Goal: Communication & Community: Answer question/provide support

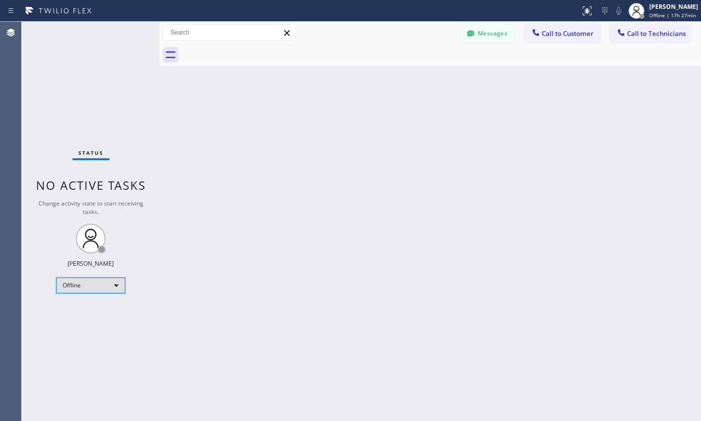
click at [109, 290] on div "Offline" at bounding box center [90, 285] width 69 height 16
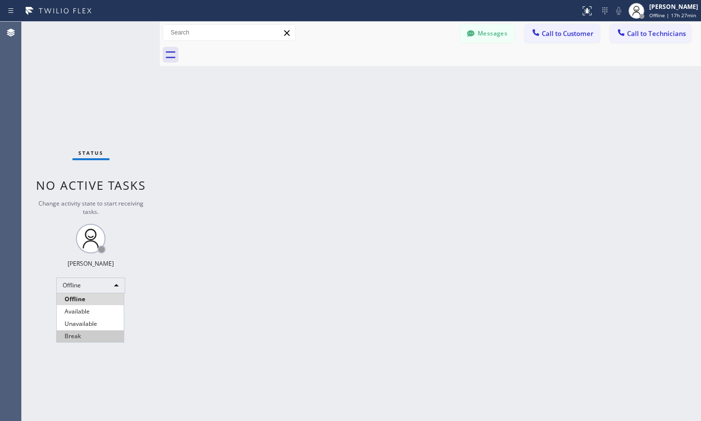
click at [69, 330] on li "Break" at bounding box center [90, 336] width 67 height 12
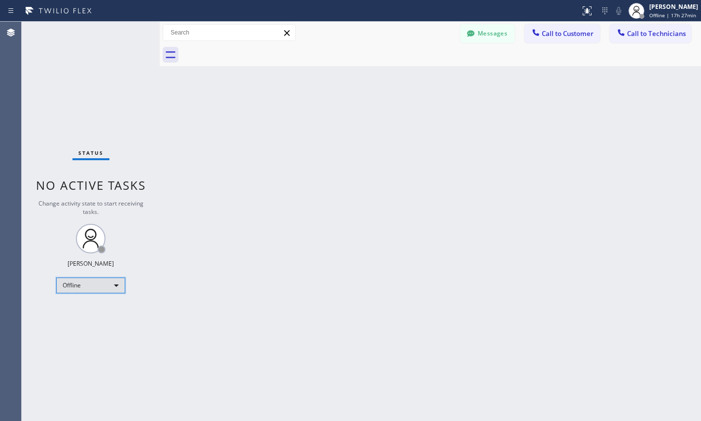
click at [86, 284] on div "Offline" at bounding box center [90, 285] width 69 height 16
click at [74, 322] on li "Unavailable" at bounding box center [90, 324] width 67 height 12
click at [77, 290] on div "Unavailable" at bounding box center [90, 285] width 69 height 16
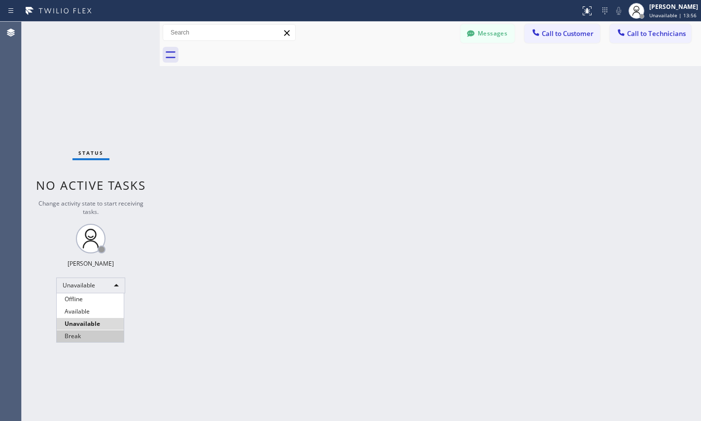
click at [88, 316] on li "Available" at bounding box center [90, 311] width 67 height 12
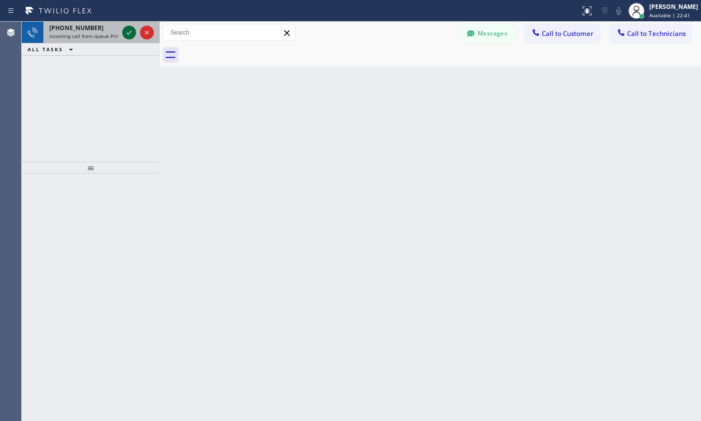
click at [129, 29] on icon at bounding box center [129, 33] width 12 height 12
click at [129, 31] on icon at bounding box center [129, 33] width 12 height 12
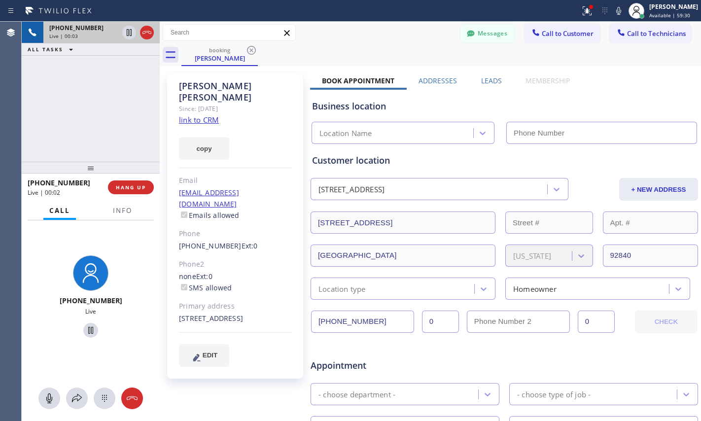
type input "[PHONE_NUMBER]"
click at [197, 115] on link "link to CRM" at bounding box center [199, 120] width 40 height 10
click at [88, 328] on icon at bounding box center [91, 330] width 12 height 12
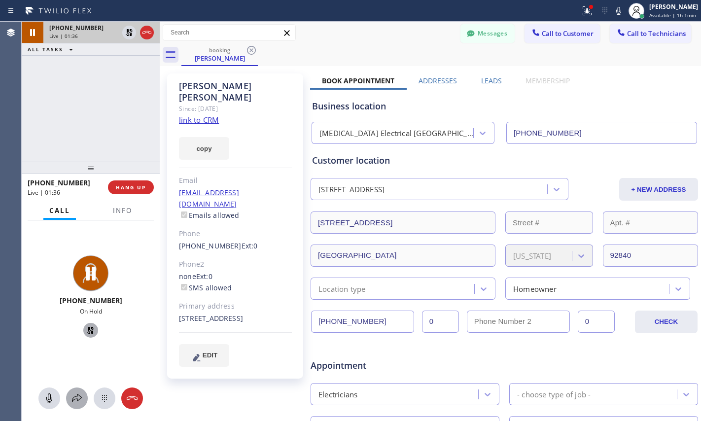
click at [75, 401] on icon at bounding box center [77, 398] width 12 height 12
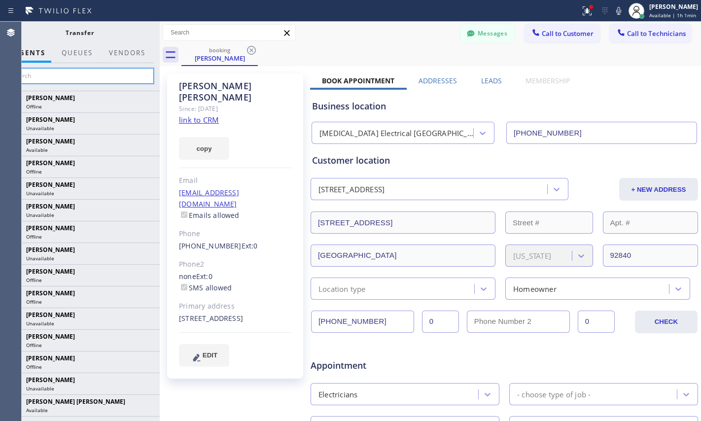
click at [55, 81] on input "text" at bounding box center [79, 76] width 148 height 16
type input "[PERSON_NAME]"
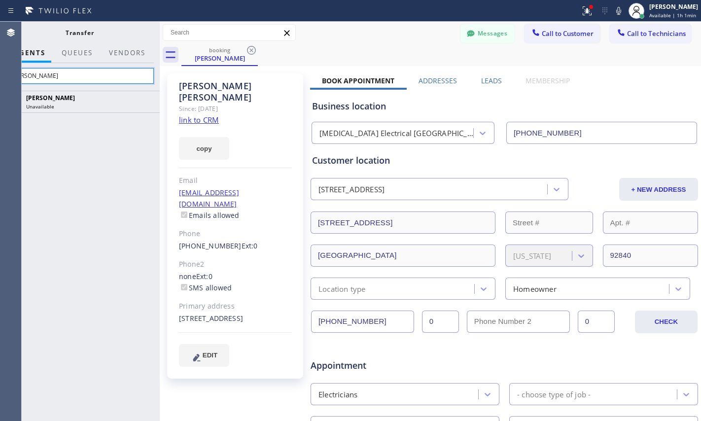
drag, startPoint x: 56, startPoint y: 75, endPoint x: -33, endPoint y: 76, distance: 89.2
click at [0, 76] on html "Status report Issues detected These issues could affect your workflow. Please c…" at bounding box center [350, 210] width 701 height 421
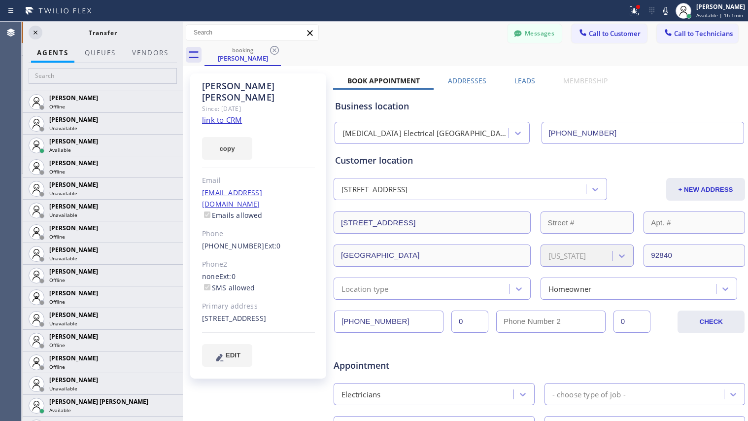
drag, startPoint x: 160, startPoint y: 70, endPoint x: 183, endPoint y: 76, distance: 23.9
click at [183, 76] on div at bounding box center [183, 221] width 0 height 399
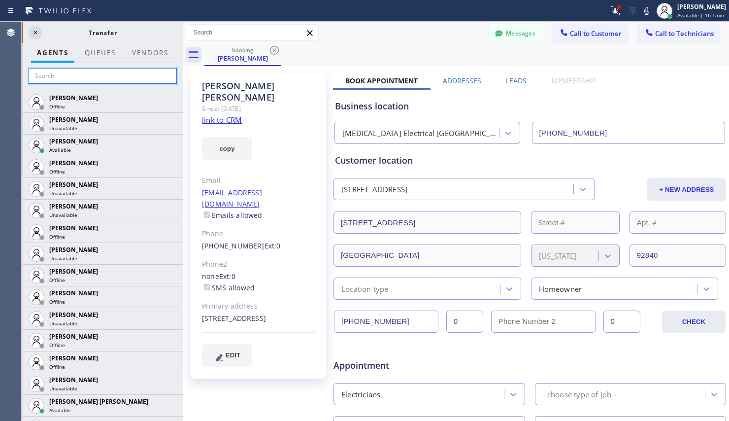
click at [108, 74] on input "text" at bounding box center [103, 76] width 148 height 16
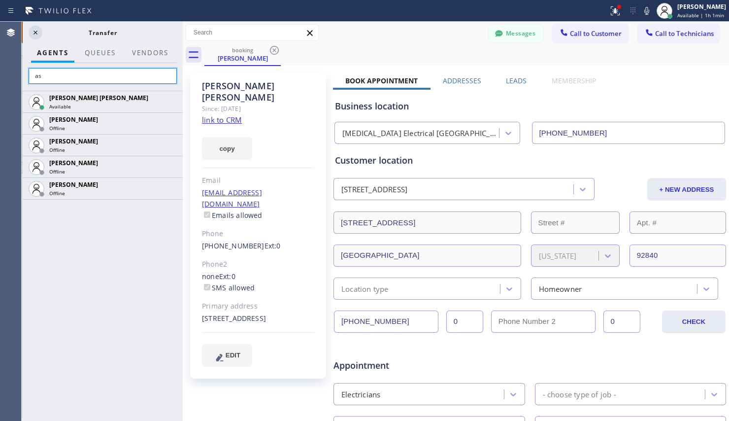
type input "a"
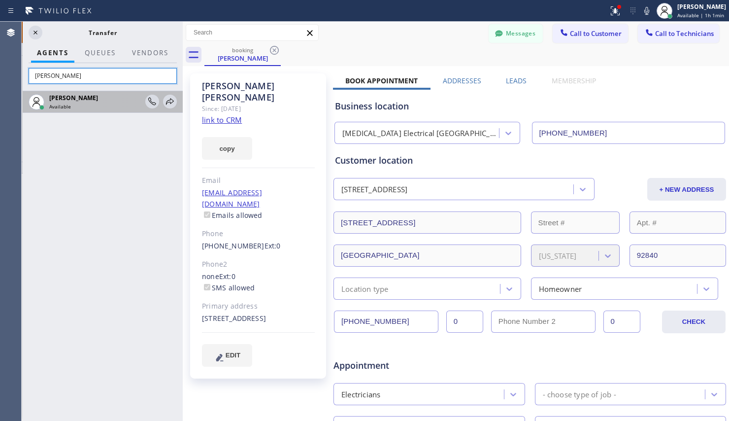
type input "[PERSON_NAME]"
click at [107, 106] on div "Available" at bounding box center [95, 106] width 93 height 7
click at [167, 100] on icon at bounding box center [170, 102] width 12 height 12
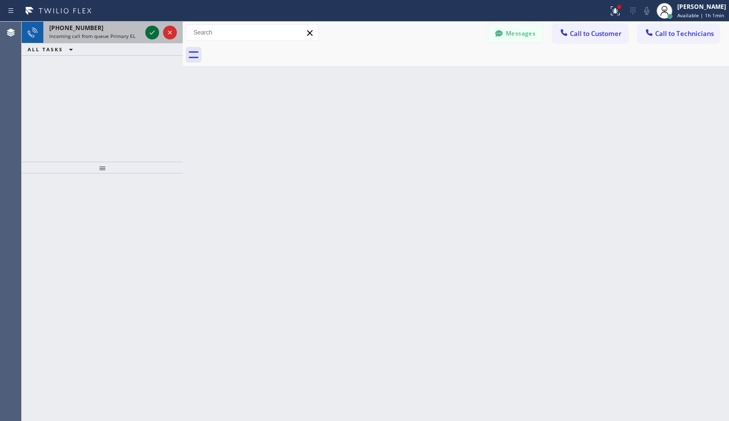
click at [149, 29] on icon at bounding box center [152, 33] width 12 height 12
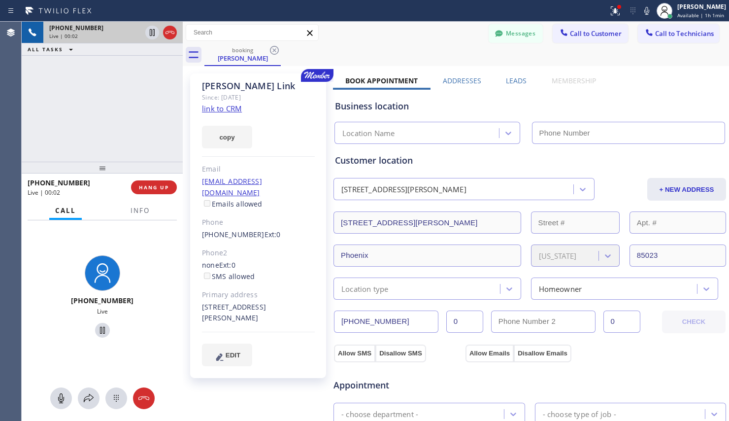
type input "[PHONE_NUMBER]"
click at [231, 110] on link "link to CRM" at bounding box center [222, 108] width 40 height 10
click at [161, 190] on span "HANG UP" at bounding box center [154, 187] width 30 height 7
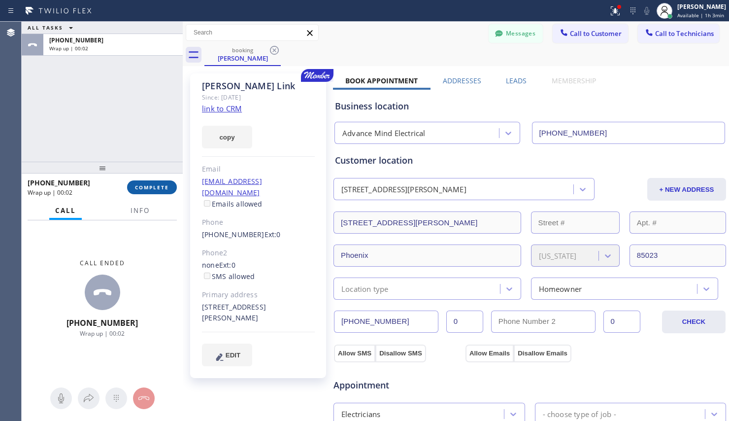
click at [163, 187] on span "COMPLETE" at bounding box center [152, 187] width 34 height 7
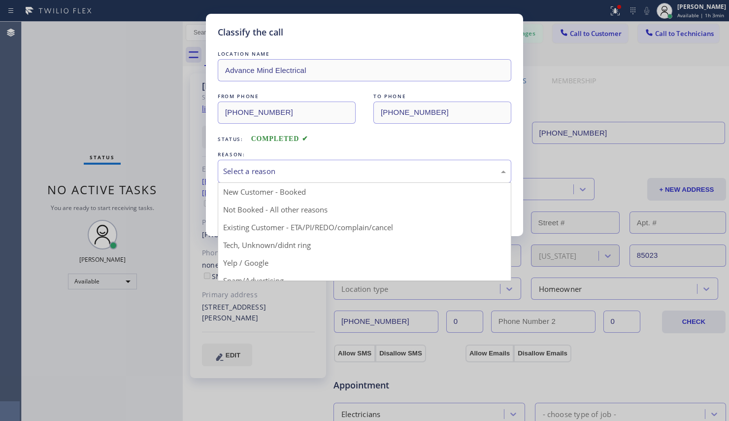
click at [358, 162] on div "Select a reason" at bounding box center [365, 171] width 294 height 23
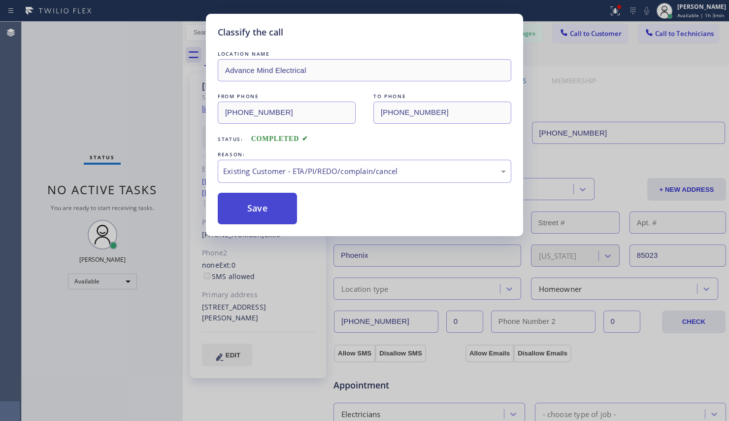
click at [249, 207] on button "Save" at bounding box center [257, 209] width 79 height 32
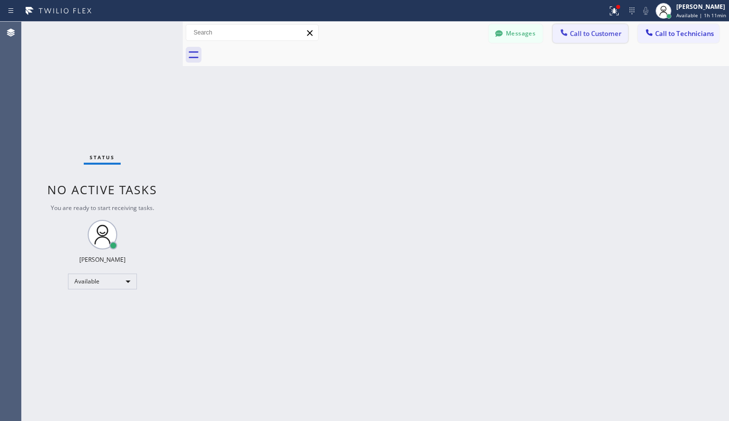
click at [590, 36] on span "Call to Customer" at bounding box center [596, 33] width 52 height 9
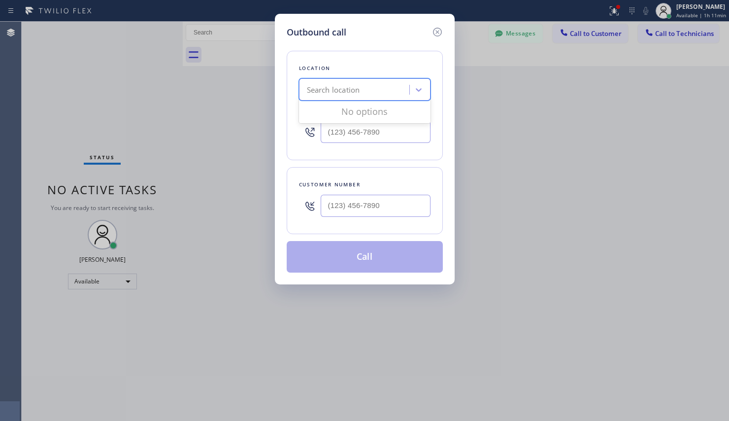
click at [380, 95] on div "Search location" at bounding box center [355, 89] width 107 height 17
paste input "Advance Mind Electrical [PERSON_NAME]"
type input "Advance Mind Electrical [PERSON_NAME]"
click at [349, 88] on input "Advance Mind Electrical [PERSON_NAME]" at bounding box center [337, 90] width 133 height 8
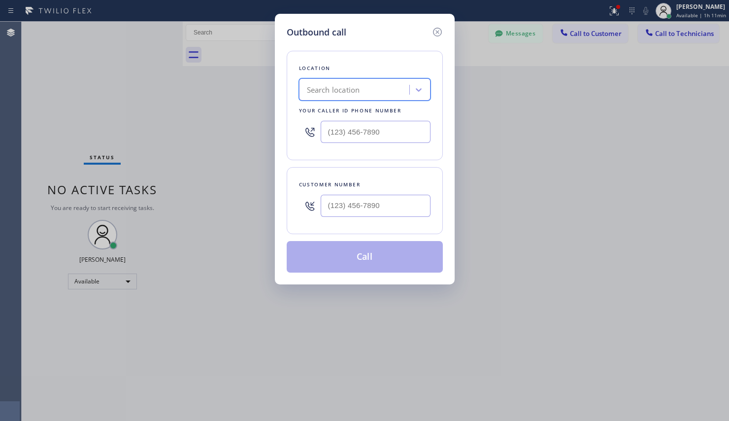
scroll to position [0, 0]
click at [380, 95] on div "Search location" at bounding box center [355, 89] width 107 height 17
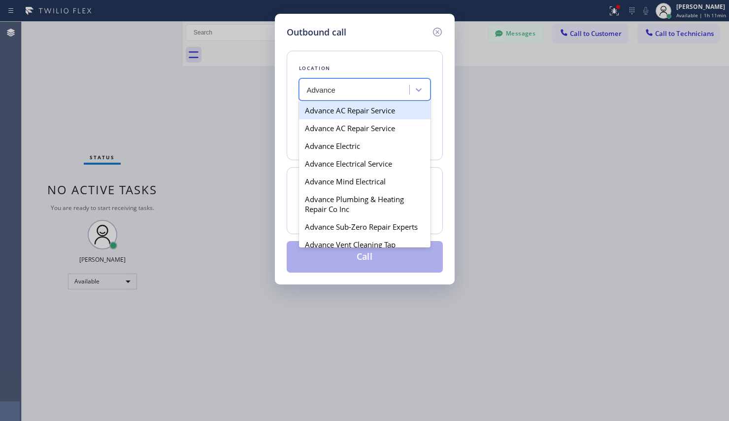
type input "Advance"
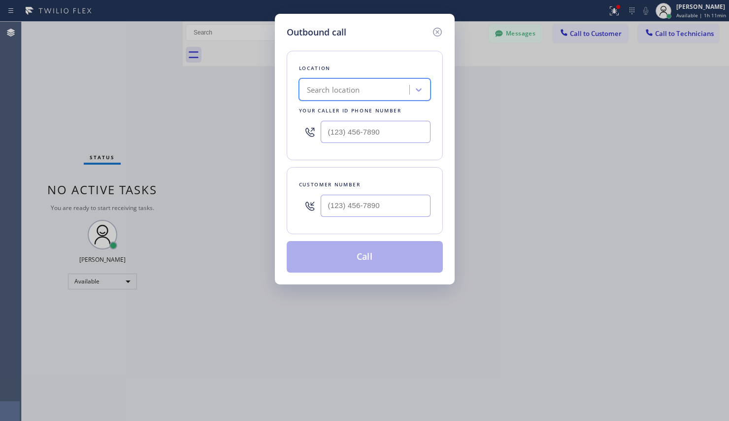
click at [373, 85] on div "Search location" at bounding box center [355, 89] width 107 height 17
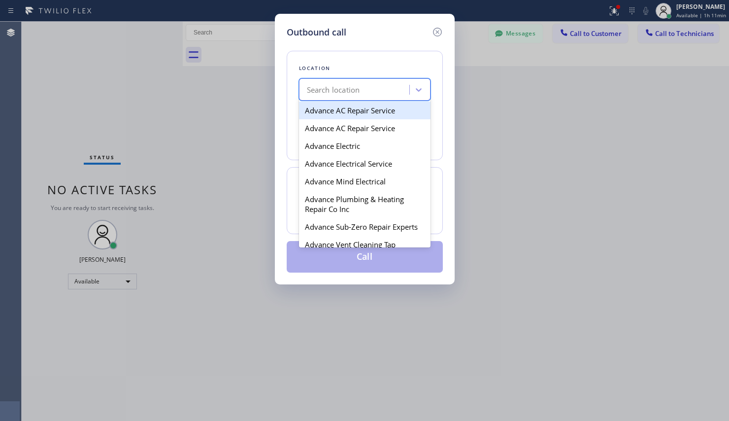
click at [373, 85] on div "Search location" at bounding box center [355, 89] width 107 height 17
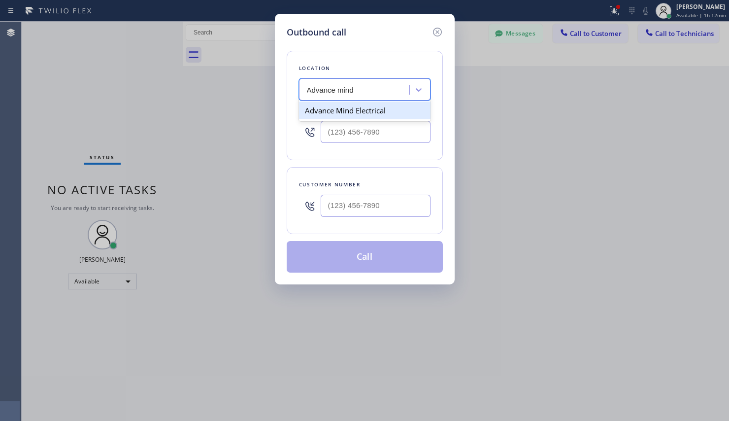
type input "Advance mind"
click at [368, 88] on div "Search location" at bounding box center [355, 89] width 107 height 17
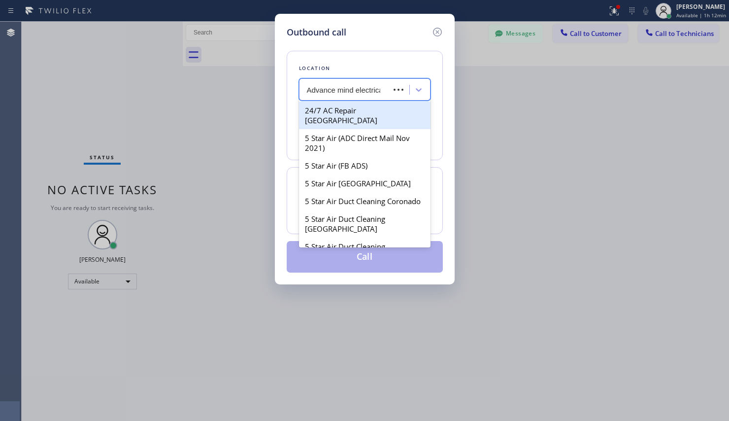
type input "Advance mind electrical"
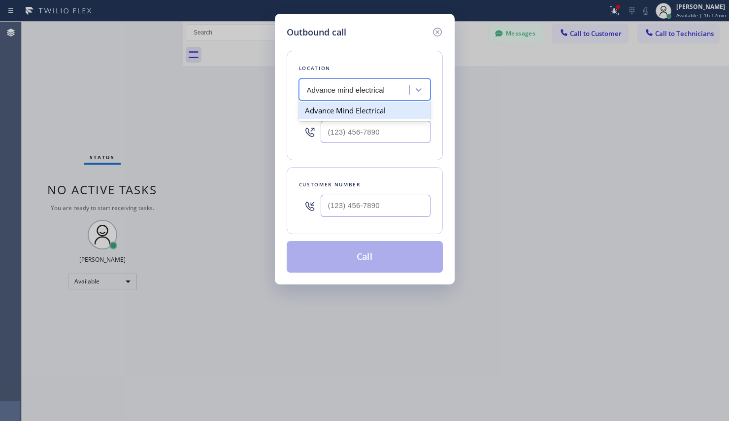
click at [381, 111] on div "Advance Mind Electrical" at bounding box center [365, 110] width 132 height 18
type input "[PHONE_NUMBER]"
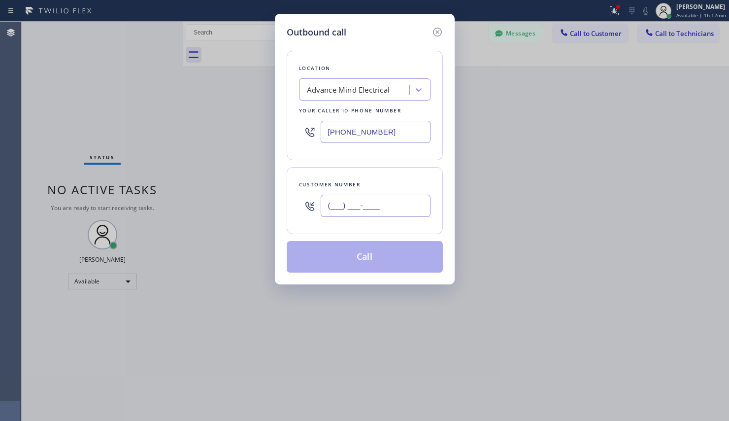
click at [371, 203] on input "(___) ___-____" at bounding box center [376, 206] width 110 height 22
paste input "480) 694-8422"
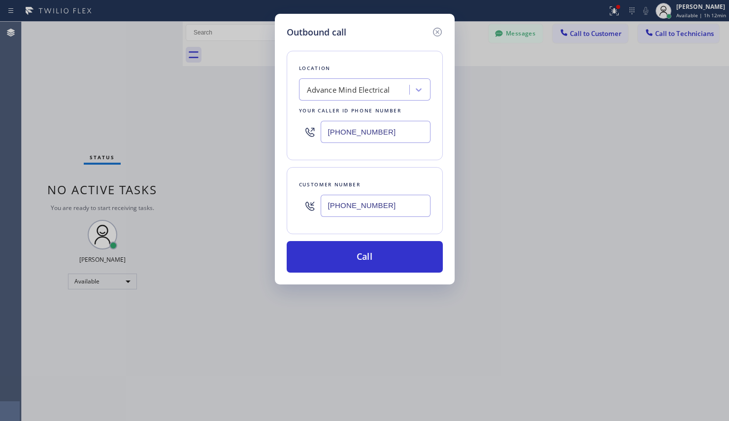
type input "[PHONE_NUMBER]"
click at [365, 102] on div "Location Advance Mind Electrical Your caller id phone number [PHONE_NUMBER]" at bounding box center [365, 105] width 156 height 109
click at [368, 90] on div "Advance Mind Electrical" at bounding box center [348, 89] width 83 height 11
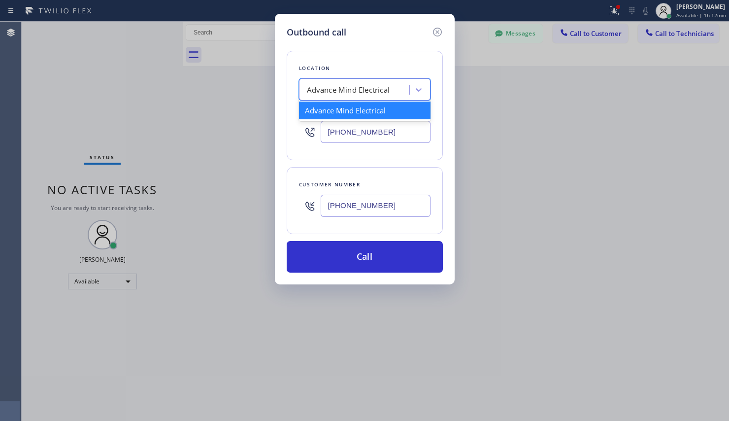
click at [391, 85] on div "Advance Mind Electrical" at bounding box center [355, 89] width 107 height 17
click at [393, 87] on div "Advance Mind Electrical" at bounding box center [355, 89] width 107 height 17
click at [384, 110] on div "Advance Mind Electrical" at bounding box center [365, 110] width 132 height 18
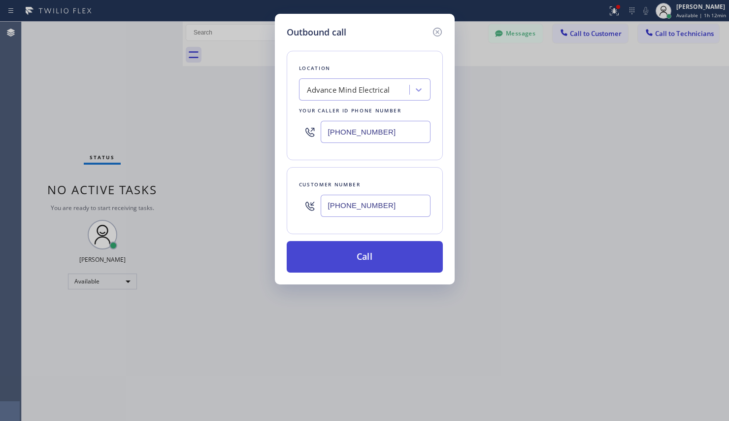
click at [416, 261] on button "Call" at bounding box center [365, 257] width 156 height 32
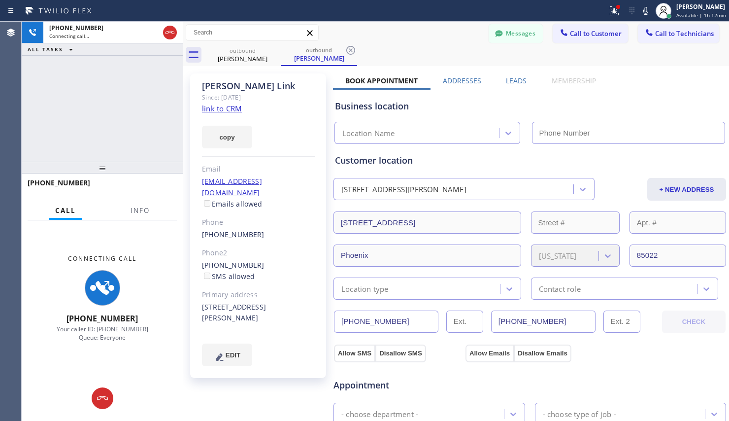
type input "[PHONE_NUMBER]"
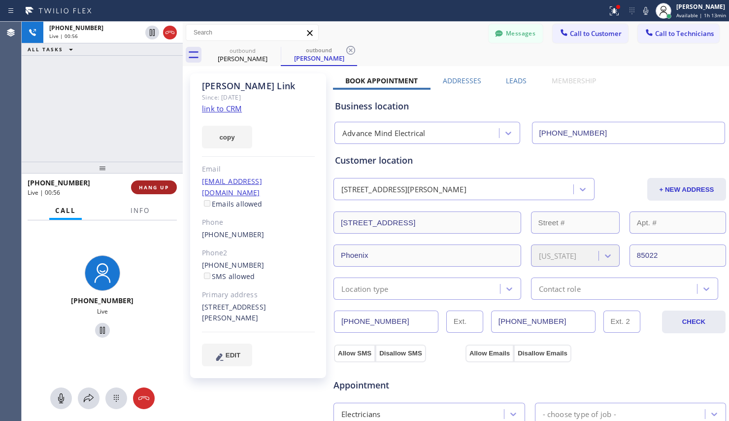
click at [145, 187] on span "HANG UP" at bounding box center [154, 187] width 30 height 7
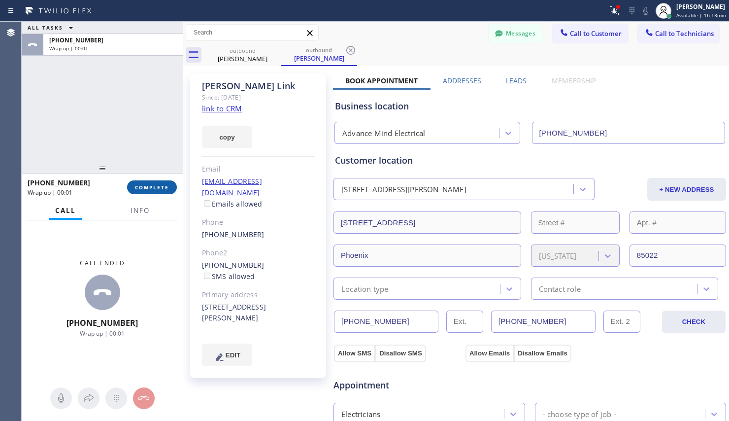
click at [155, 186] on span "COMPLETE" at bounding box center [152, 187] width 34 height 7
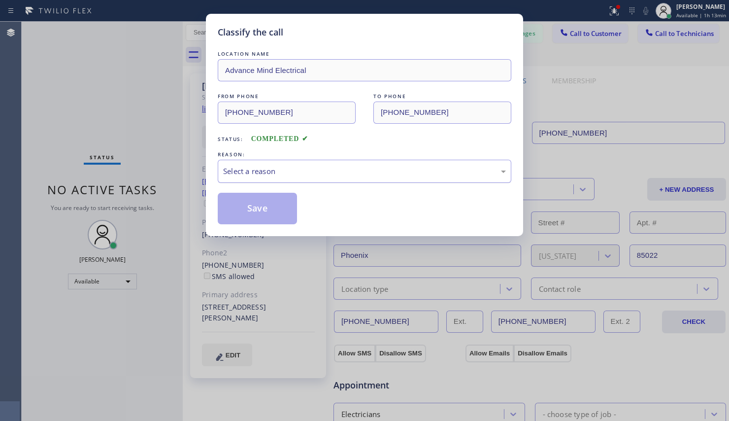
click at [294, 169] on div "Select a reason" at bounding box center [364, 171] width 283 height 11
click at [264, 201] on button "Save" at bounding box center [257, 209] width 79 height 32
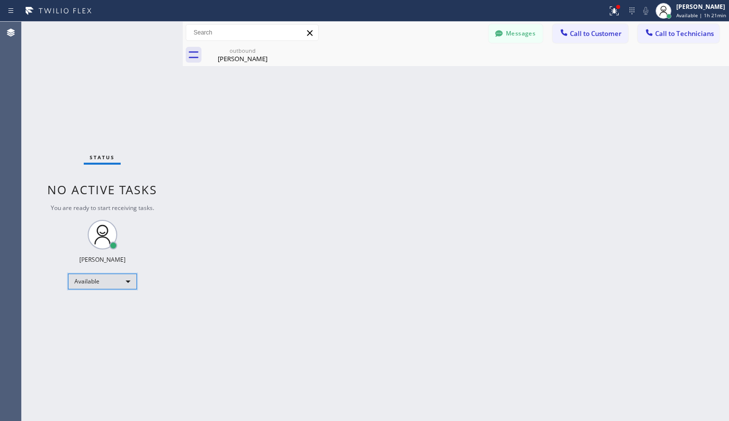
click at [108, 283] on div "Available" at bounding box center [102, 281] width 69 height 16
click at [106, 318] on li "Unavailable" at bounding box center [101, 320] width 67 height 12
click at [579, 29] on span "Call to Customer" at bounding box center [596, 33] width 52 height 9
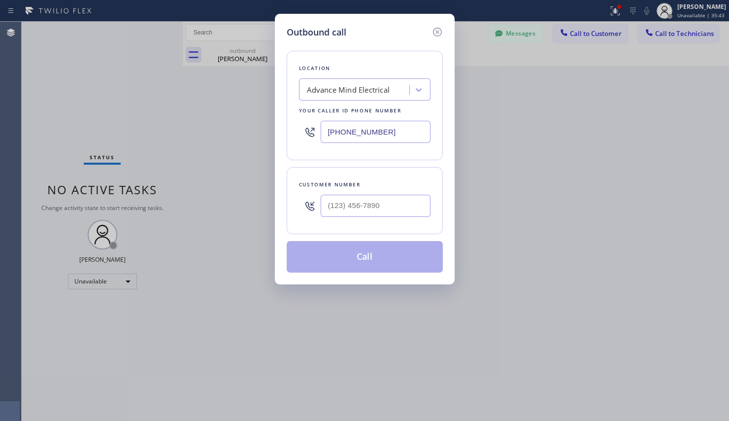
click at [375, 90] on div "Advance Mind Electrical" at bounding box center [348, 89] width 83 height 11
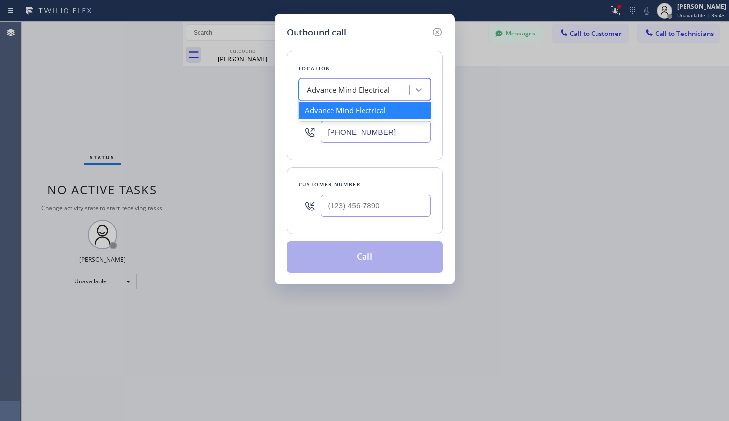
click at [375, 90] on div "Advance Mind Electrical" at bounding box center [348, 89] width 83 height 11
type input "v"
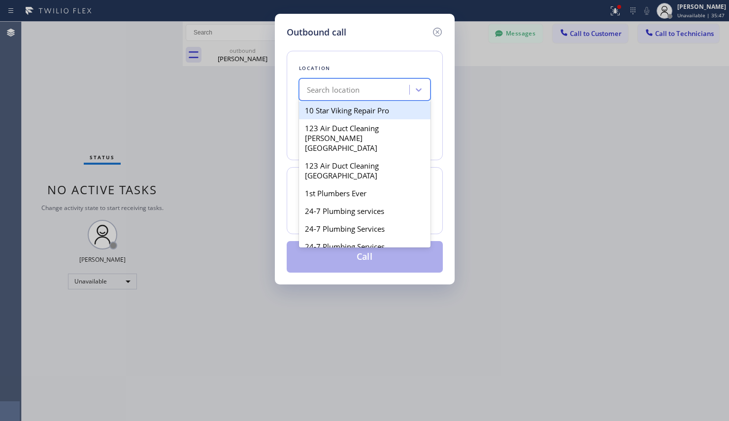
paste input "Blue Moon Electrical [GEOGRAPHIC_DATA]"
type input "Blue Moon Electrical [GEOGRAPHIC_DATA]"
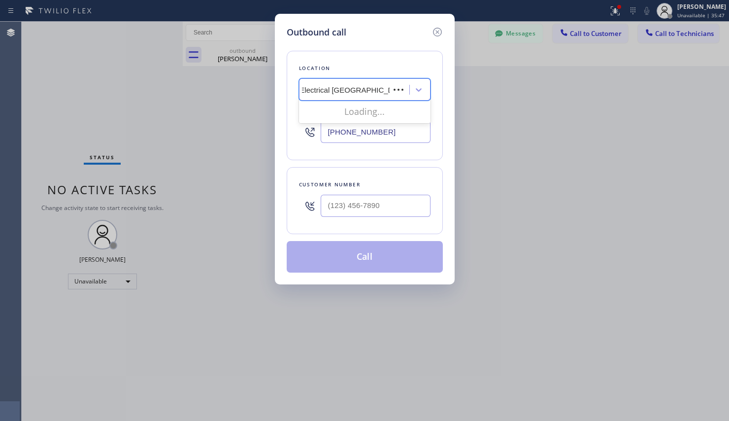
scroll to position [0, 30]
click at [330, 113] on div "Blue Moon Electrical [GEOGRAPHIC_DATA]" at bounding box center [365, 115] width 132 height 28
type input "[PHONE_NUMBER]"
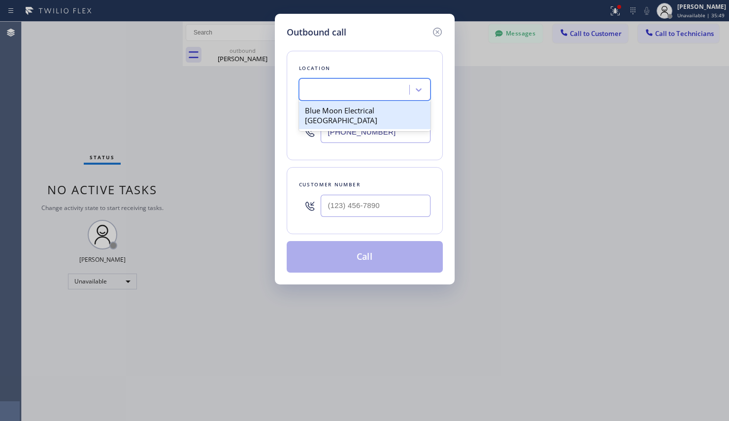
scroll to position [0, 1]
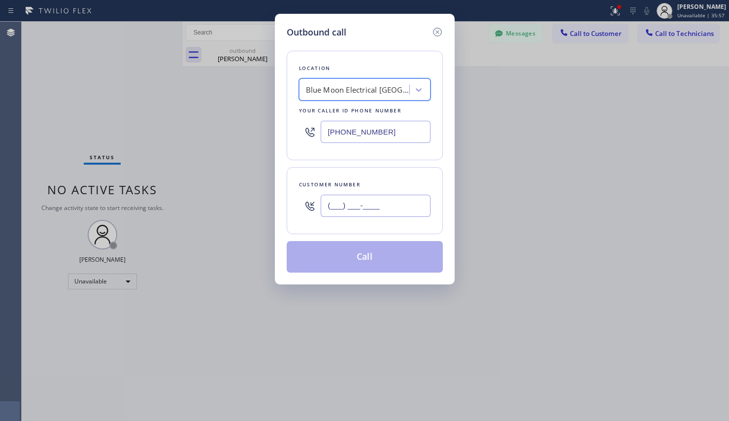
click at [354, 200] on input "(___) ___-____" at bounding box center [376, 206] width 110 height 22
paste input "310) 614-5352"
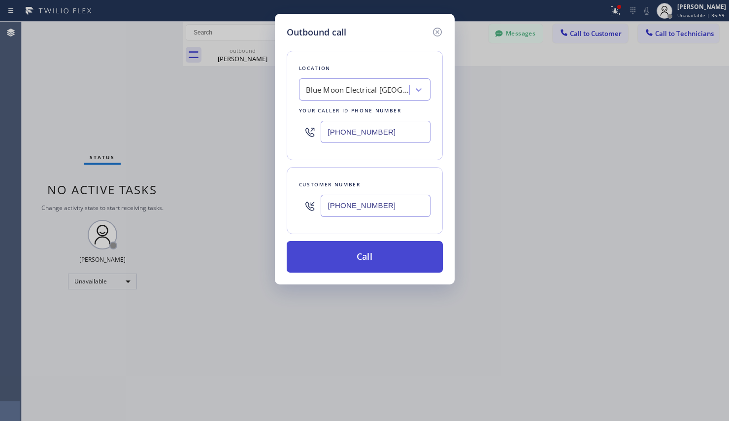
type input "[PHONE_NUMBER]"
click at [365, 261] on button "Call" at bounding box center [365, 257] width 156 height 32
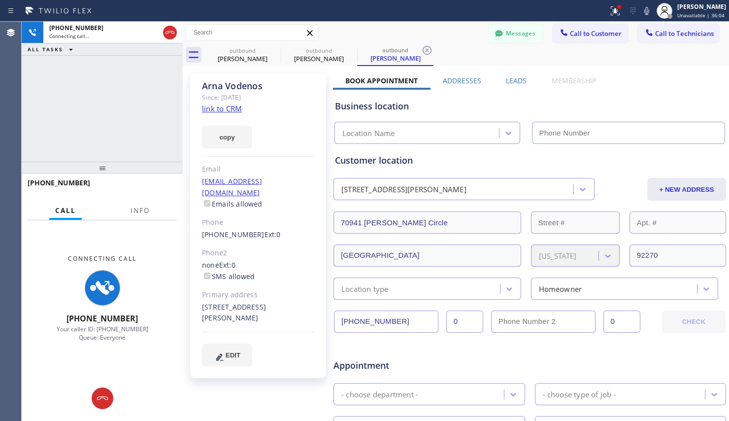
type input "[PHONE_NUMBER]"
